Goal: Task Accomplishment & Management: Use online tool/utility

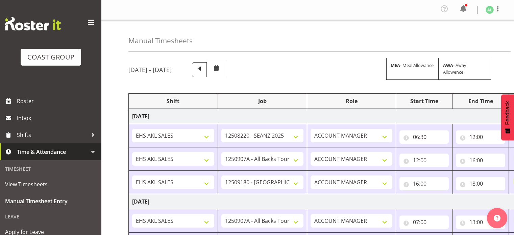
select select "10251"
select select "10496"
select select "9932"
select select "10496"
select select "9932"
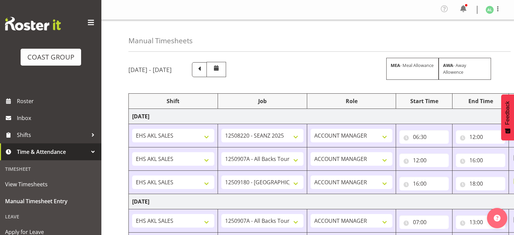
select select "10496"
select select "9932"
select select "10496"
select select "9932"
select select "10496"
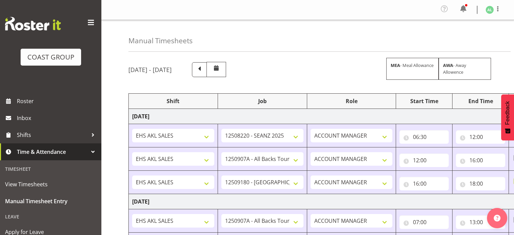
select select "10496"
select select "9932"
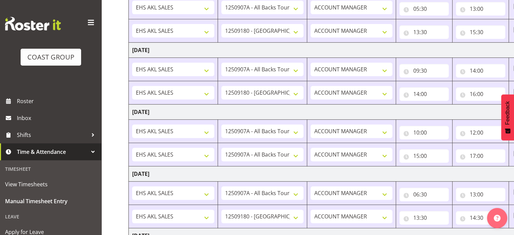
scroll to position [275, 0]
